Goal: Communication & Community: Answer question/provide support

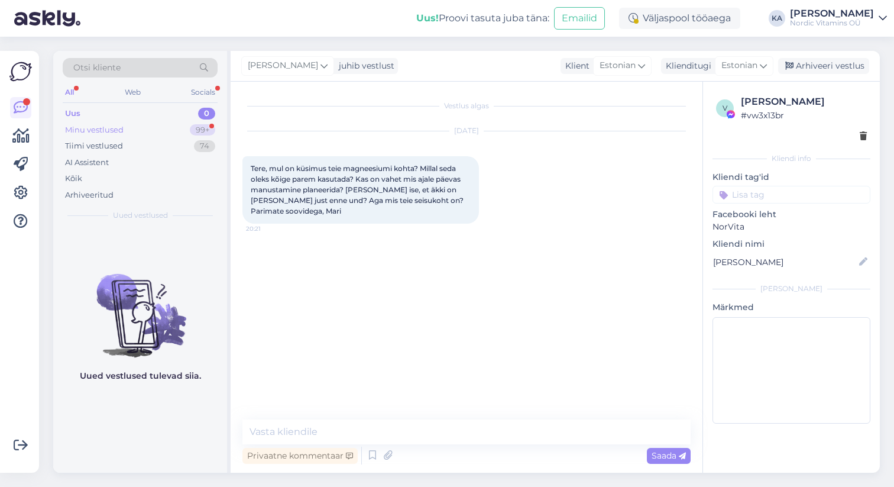
click at [177, 130] on div "Minu vestlused 99+" at bounding box center [140, 130] width 155 height 17
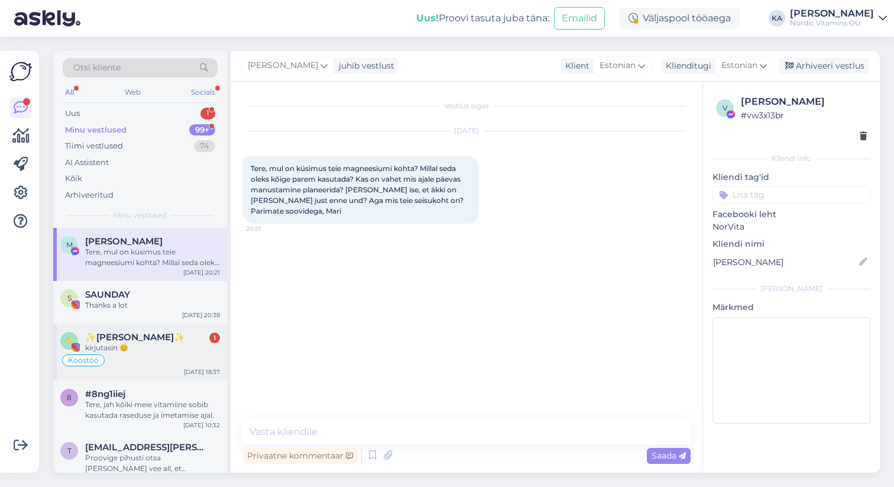
click at [180, 345] on div "kirjutasin 😊" at bounding box center [152, 347] width 135 height 11
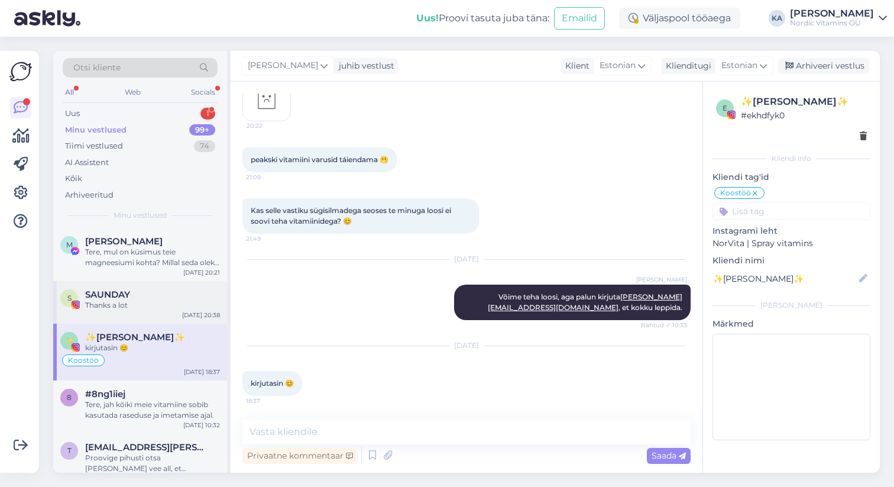
scroll to position [4115, 0]
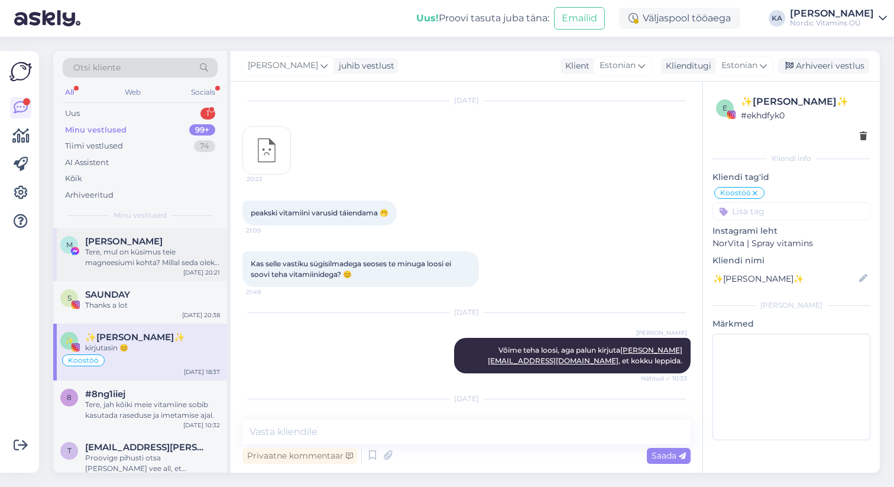
click at [166, 261] on div "Tere, mul on küsimus teie magneesiumi kohta? Millal seda oleks kõige parem kasu…" at bounding box center [152, 257] width 135 height 21
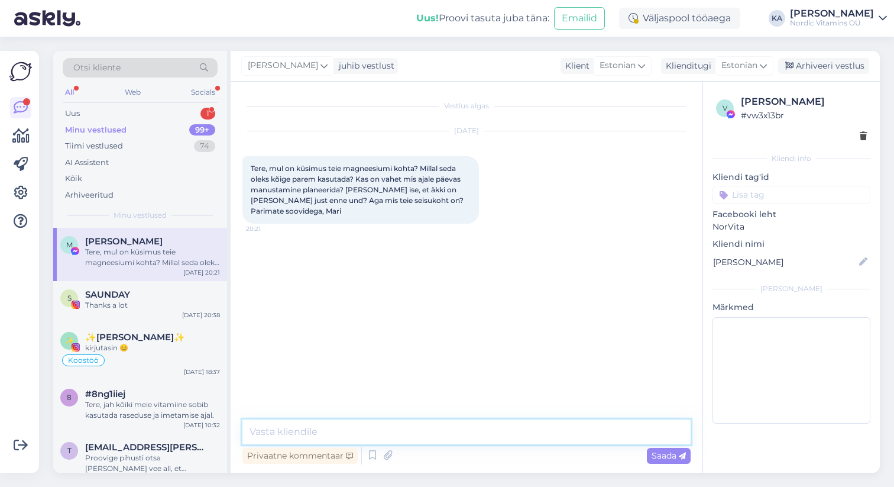
click at [407, 429] on textarea at bounding box center [466, 431] width 448 height 25
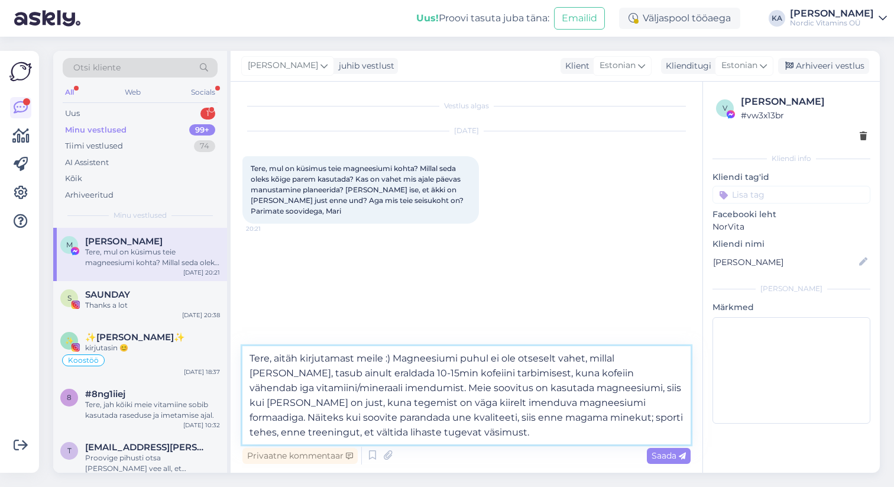
click at [405, 389] on textarea "Tere, aitäh kirjutamast meile :) Magneesiumi puhul ei ole otseselt vahet, milla…" at bounding box center [466, 395] width 448 height 98
click at [396, 359] on textarea "Tere, aitäh kirjutamast meile :) Magneesiumi puhul ei ole otseselt vahet, milla…" at bounding box center [466, 395] width 448 height 98
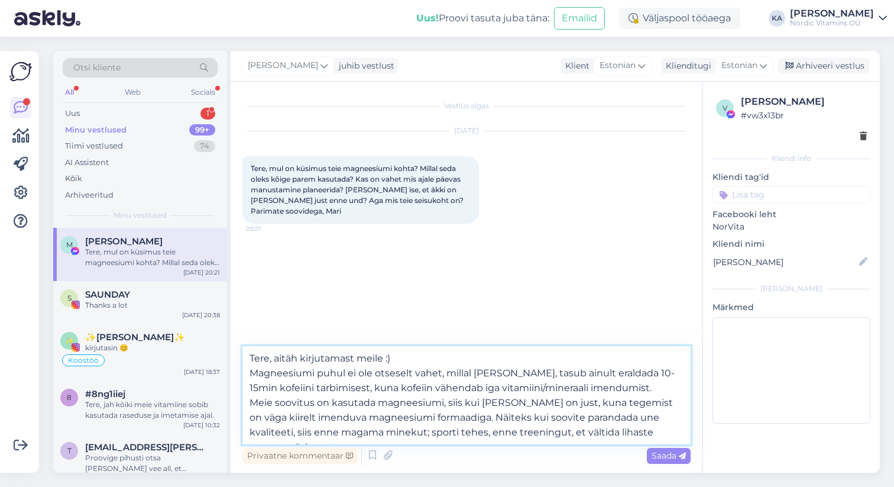
click at [675, 429] on textarea "Tere, aitäh kirjutamast meile :) Magneesiumi puhul ei ole otseselt vahet, milla…" at bounding box center [466, 395] width 448 height 98
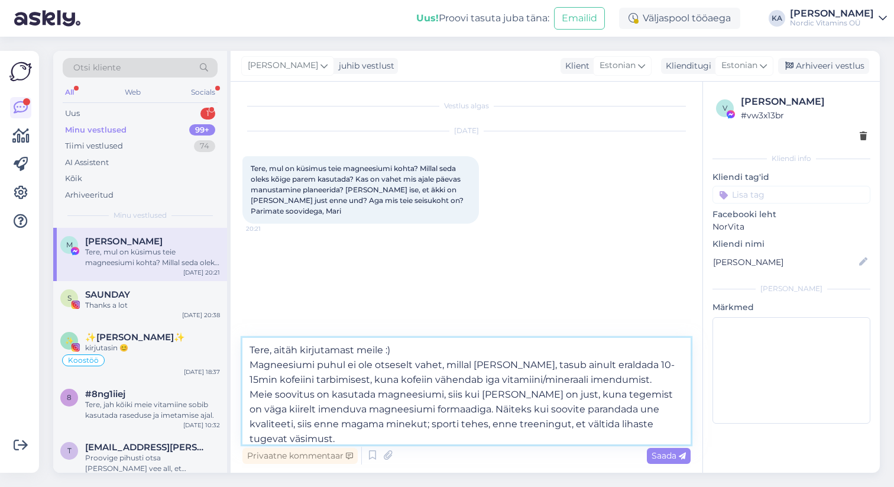
scroll to position [15, 0]
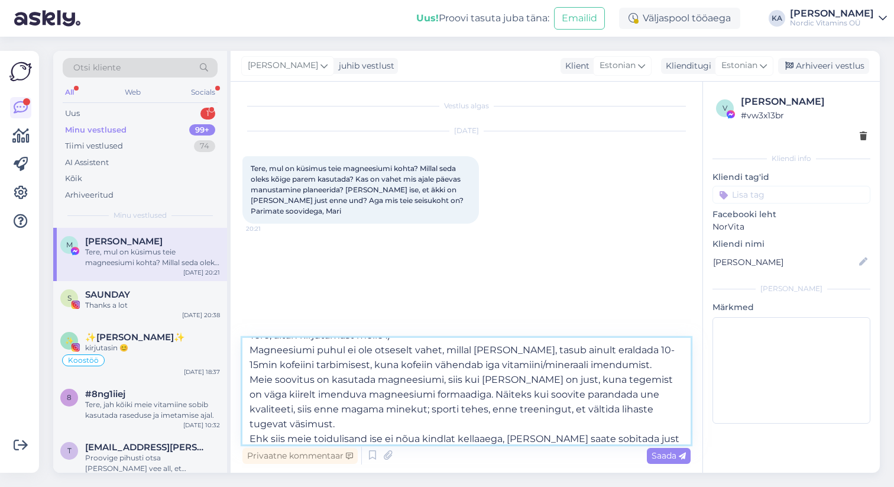
click at [675, 410] on textarea "Tere, aitäh kirjutamast meile :) Magneesiumi puhul ei ole otseselt vahet, milla…" at bounding box center [466, 391] width 448 height 106
click at [272, 423] on textarea "Tere, aitäh kirjutamast meile :) Magneesiumi puhul ei ole otseselt vahet, milla…" at bounding box center [466, 391] width 448 height 106
click at [519, 422] on textarea "Tere, aitäh kirjutamast meile :) Magneesiumi puhul ei ole otseselt vahet, milla…" at bounding box center [466, 391] width 448 height 106
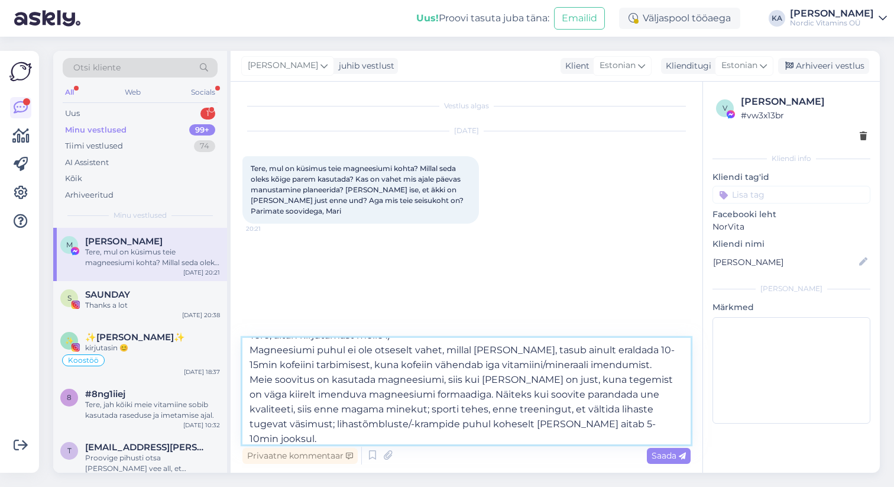
scroll to position [36, 0]
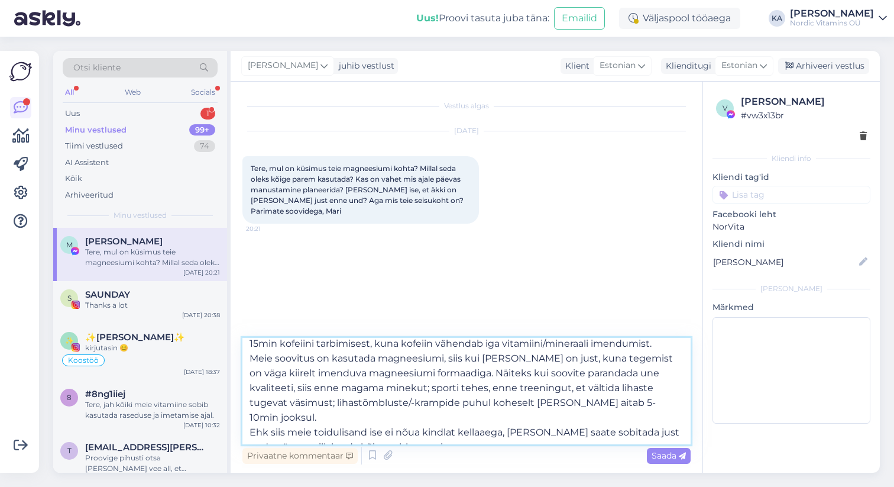
click at [416, 438] on textarea "Tere, aitäh kirjutamast meile :) Magneesiumi puhul ei ole otseselt vahet, milla…" at bounding box center [466, 391] width 448 height 106
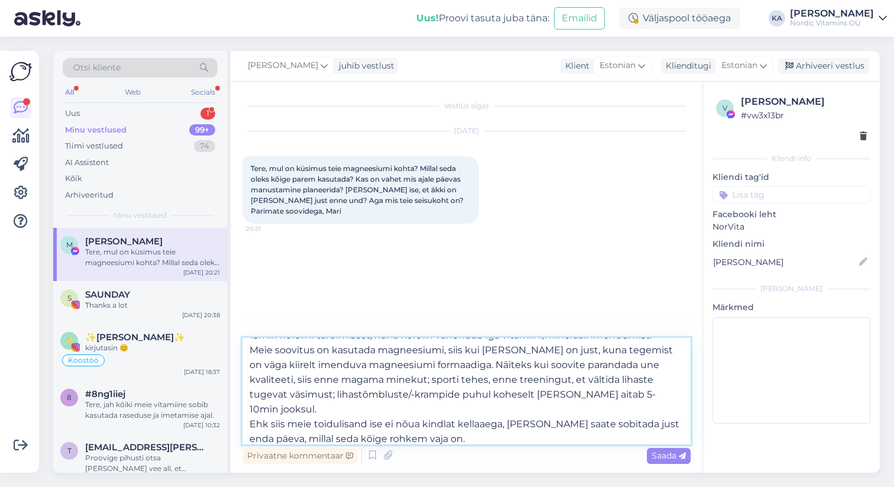
type textarea "Tere, aitäh kirjutamast meile :) Magneesiumi puhul ei ole otseselt vahet, milla…"
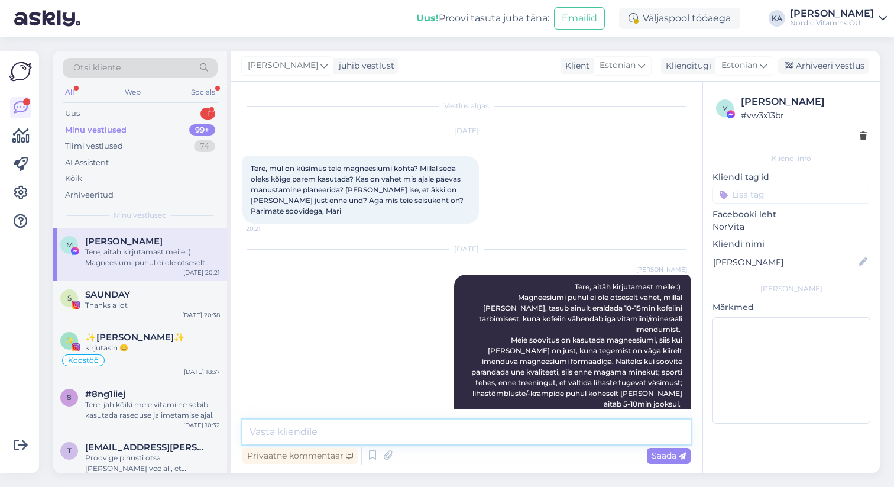
scroll to position [53, 0]
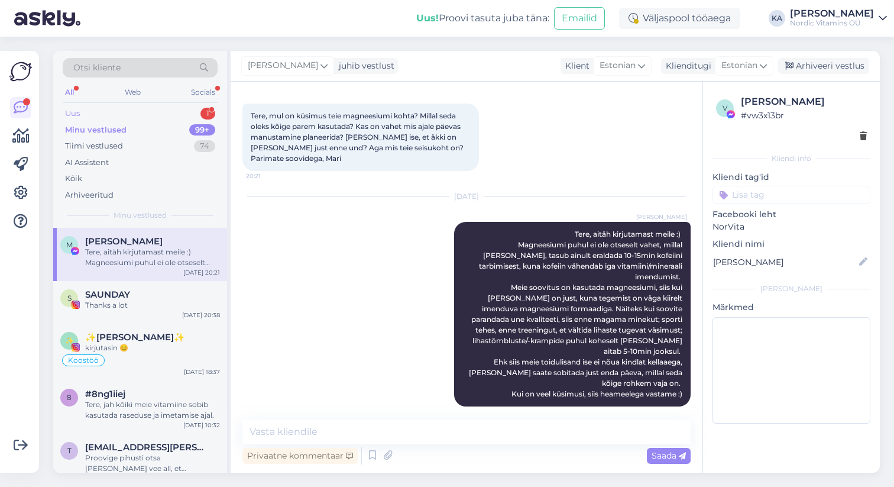
click at [164, 115] on div "Uus 1" at bounding box center [140, 113] width 155 height 17
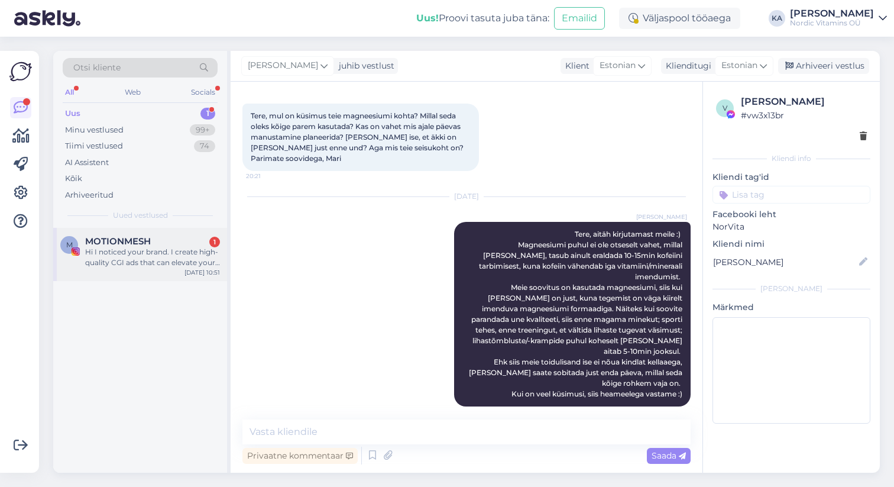
click at [164, 265] on div "Hi I noticed your brand. I create high-quality CGI ads that can elevate your ma…" at bounding box center [152, 257] width 135 height 21
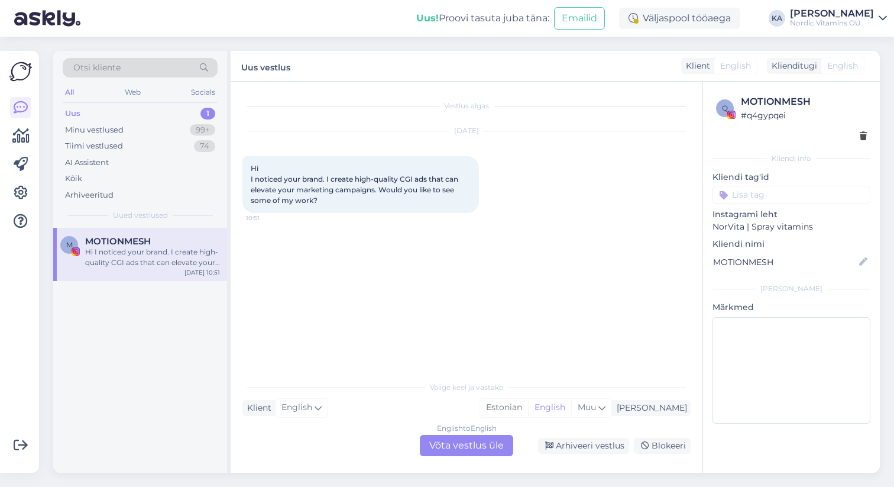
click at [448, 445] on div "English to English Võta vestlus üle" at bounding box center [466, 445] width 93 height 21
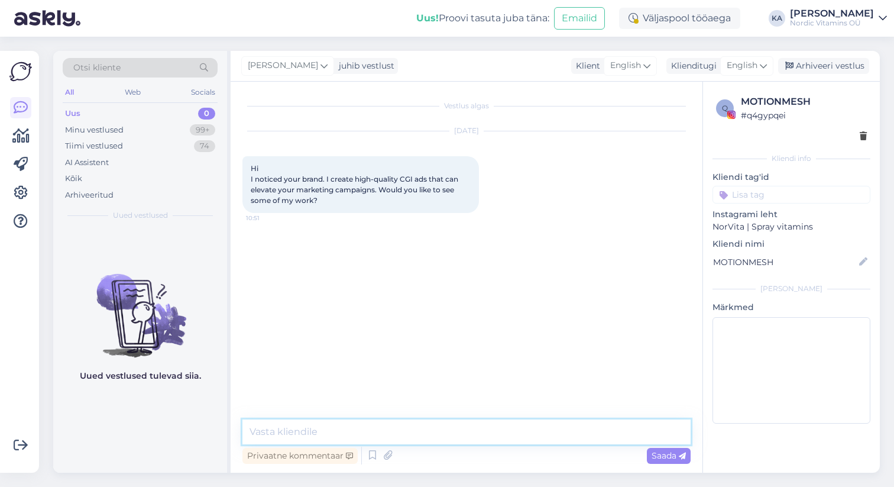
click at [428, 439] on textarea at bounding box center [466, 431] width 448 height 25
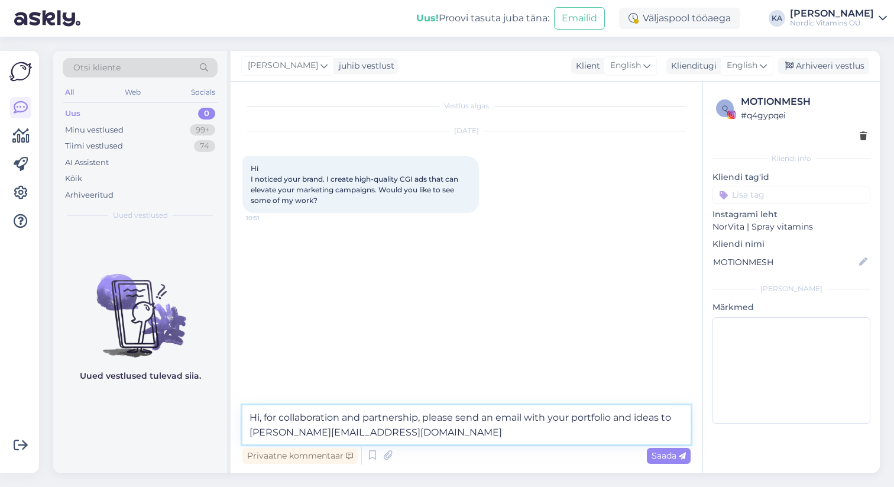
type textarea "Hi, for collaboration and partnership, please send an email with your portfolio…"
